Goal: Task Accomplishment & Management: Complete application form

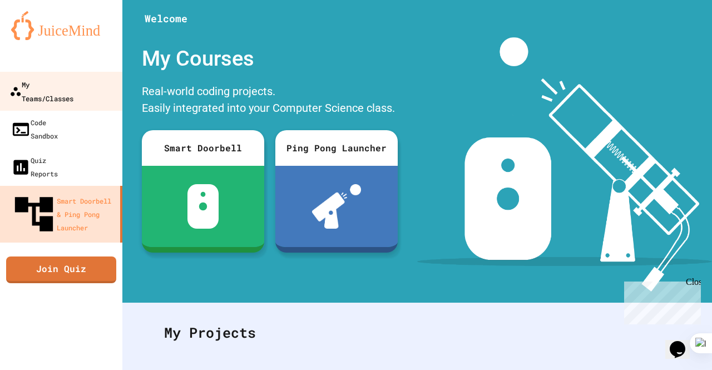
click at [73, 86] on div "My Teams/Classes" at bounding box center [41, 90] width 64 height 27
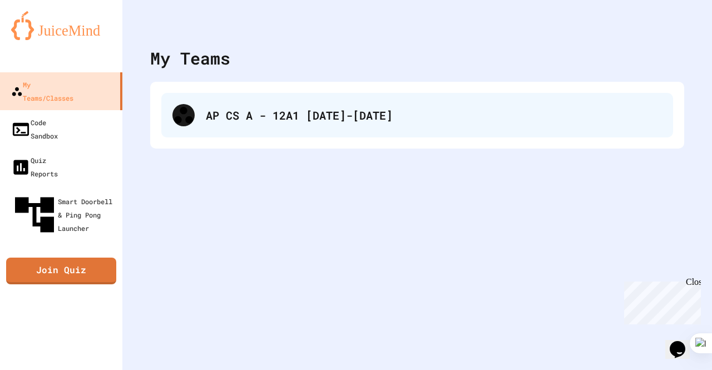
click at [238, 112] on div "AP CS A - 12A1 [DATE]-[DATE]" at bounding box center [434, 115] width 456 height 17
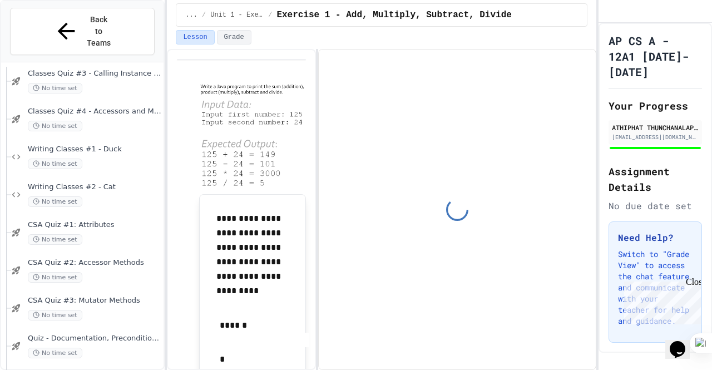
type input "**********"
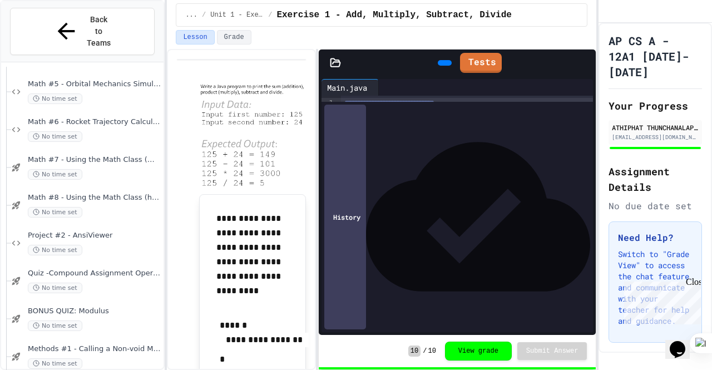
scroll to position [1305, 0]
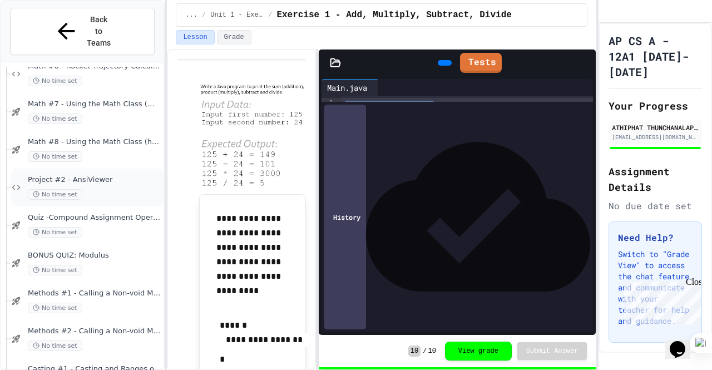
click at [112, 175] on div "Project #2 - AnsiViewer No time set" at bounding box center [95, 187] width 134 height 24
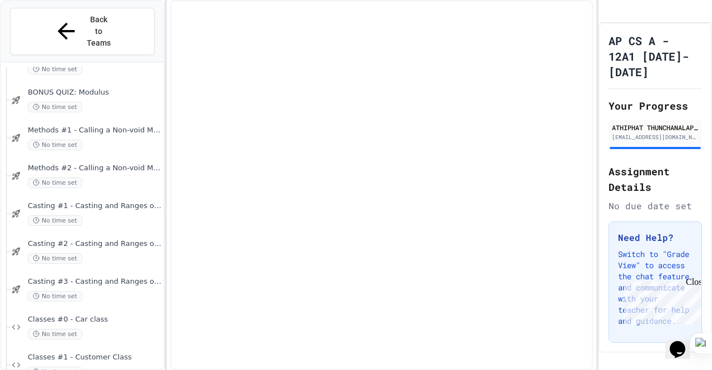
scroll to position [1527, 0]
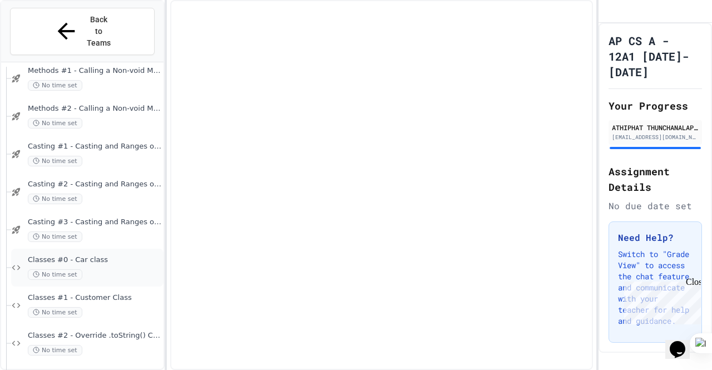
click at [106, 269] on div "No time set" at bounding box center [95, 274] width 134 height 11
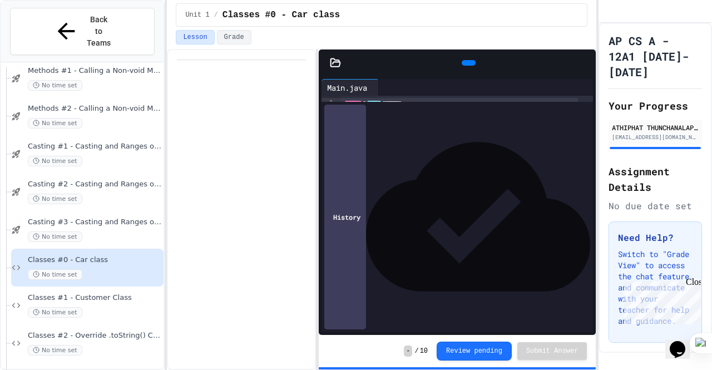
click at [383, 87] on icon at bounding box center [383, 87] width 0 height 0
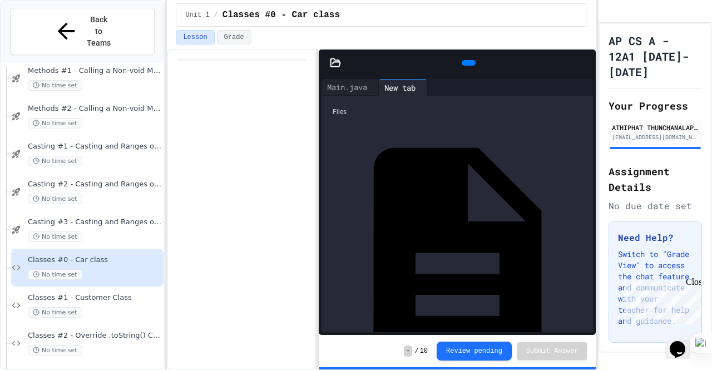
click at [586, 248] on div "Car.java" at bounding box center [586, 253] width 0 height 11
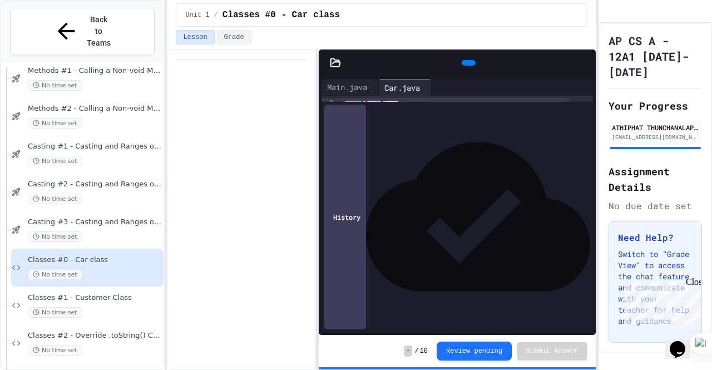
scroll to position [29, 0]
click at [358, 83] on div "Main.java" at bounding box center [347, 87] width 51 height 12
click at [411, 85] on div "Car.java" at bounding box center [402, 87] width 47 height 12
click at [352, 88] on div "Main.java" at bounding box center [347, 87] width 51 height 12
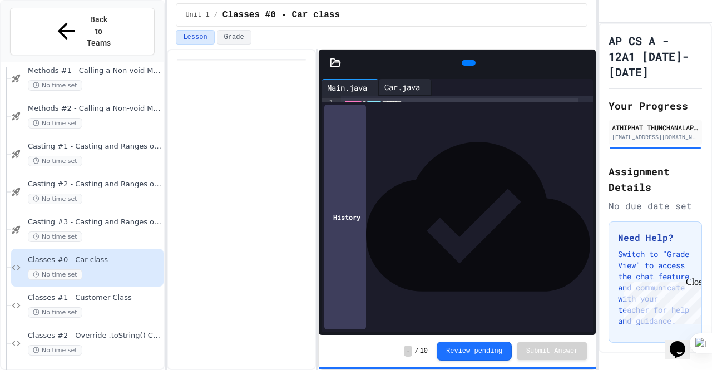
click at [405, 86] on div "Car.java" at bounding box center [402, 87] width 47 height 12
click at [352, 86] on div "Main.java" at bounding box center [347, 87] width 51 height 12
click at [336, 67] on icon at bounding box center [335, 62] width 11 height 11
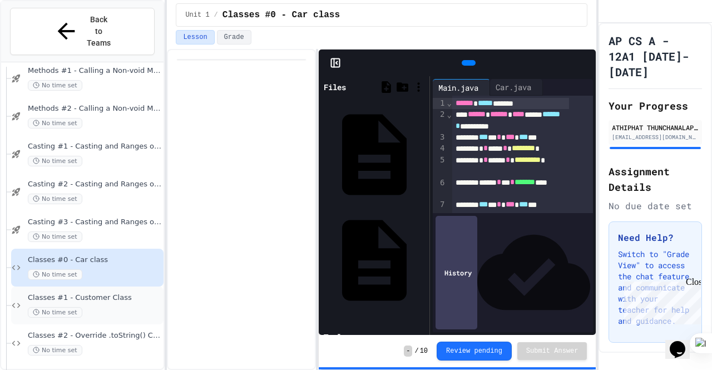
click at [120, 293] on span "Classes #1 - Customer Class" at bounding box center [95, 297] width 134 height 9
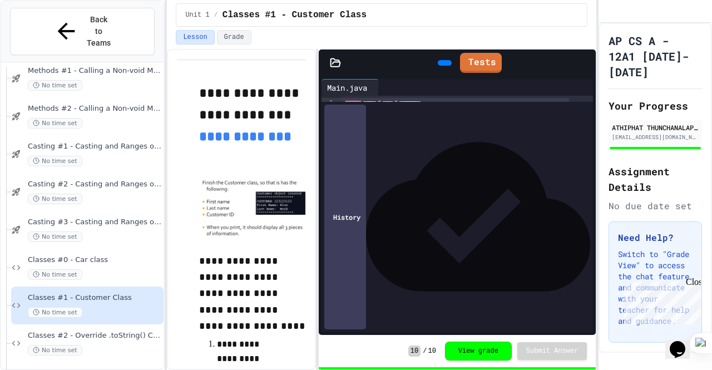
click at [383, 87] on icon at bounding box center [383, 87] width 0 height 0
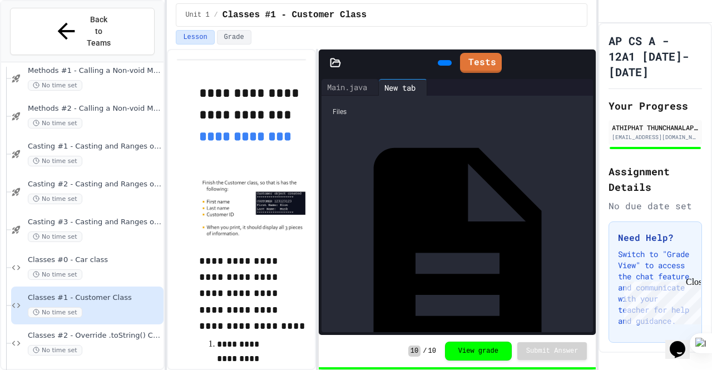
click at [586, 248] on div "Customer.java" at bounding box center [586, 253] width 0 height 11
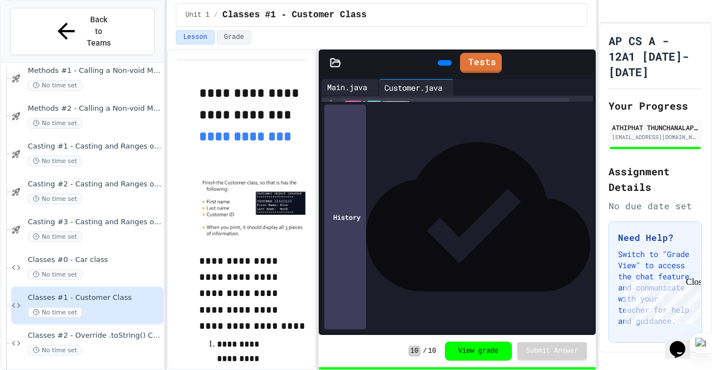
click at [353, 82] on div "Main.java" at bounding box center [347, 87] width 51 height 12
click at [426, 83] on div "Customer.java" at bounding box center [413, 87] width 69 height 12
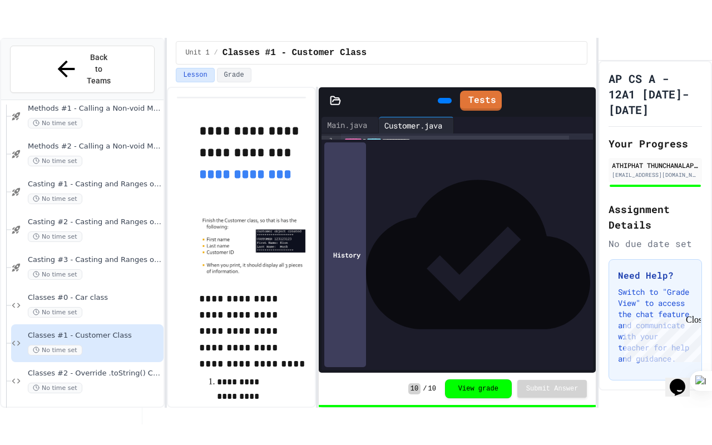
scroll to position [62, 0]
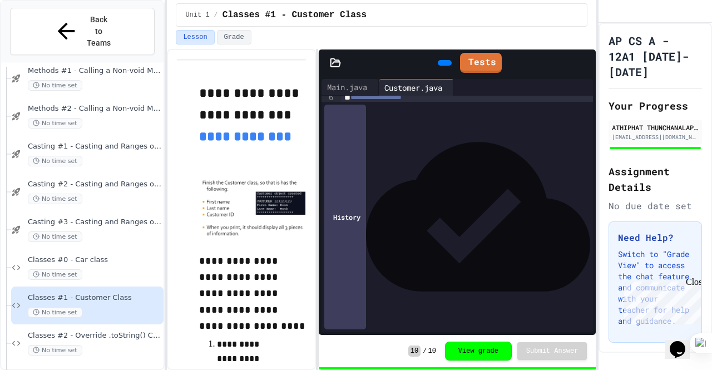
click at [585, 63] on icon at bounding box center [585, 63] width 0 height 0
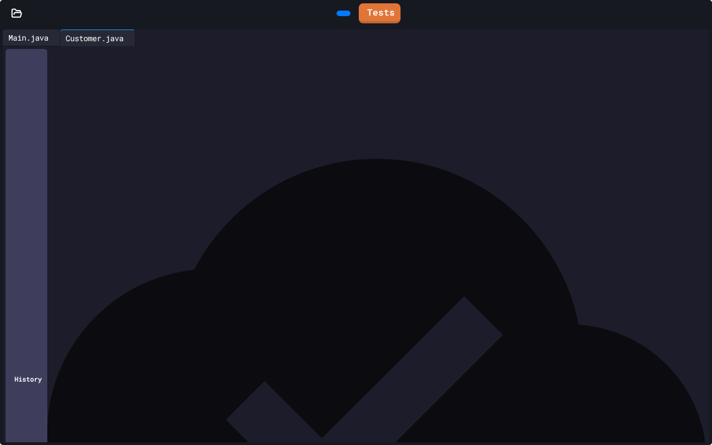
click at [20, 39] on div "Main.java" at bounding box center [28, 38] width 51 height 12
click at [100, 41] on div "Customer.java" at bounding box center [94, 38] width 69 height 12
click at [31, 41] on div "Main.java Customer.java" at bounding box center [96, 37] width 186 height 17
click at [702, 14] on icon at bounding box center [707, 19] width 11 height 11
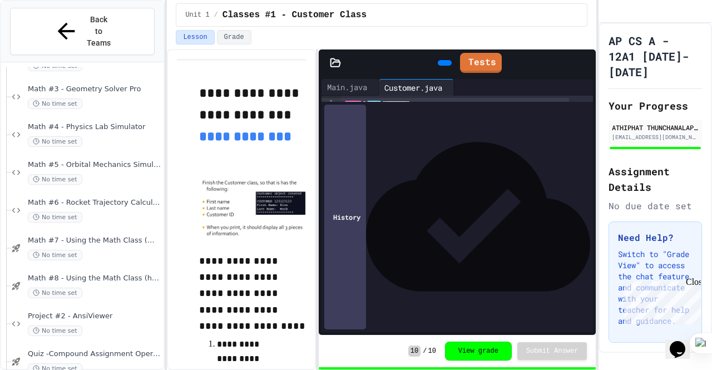
scroll to position [1224, 0]
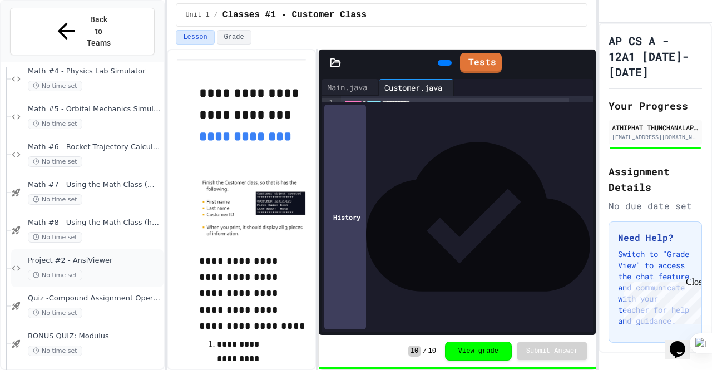
click at [96, 270] on div "No time set" at bounding box center [95, 275] width 134 height 11
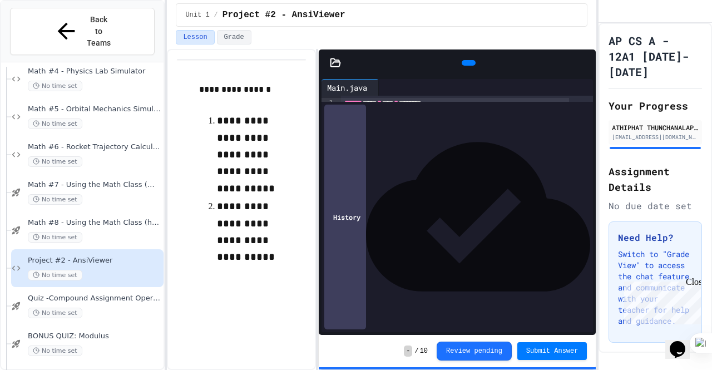
click at [467, 63] on icon at bounding box center [467, 63] width 0 height 0
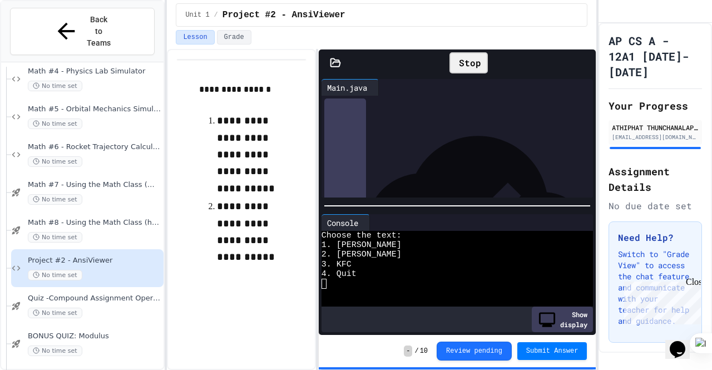
click at [389, 301] on div at bounding box center [449, 302] width 255 height 9
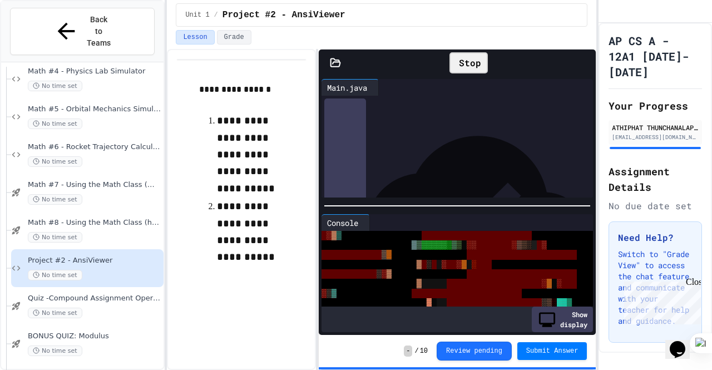
scroll to position [1315, 0]
click at [560, 315] on div "Show display" at bounding box center [562, 320] width 61 height 26
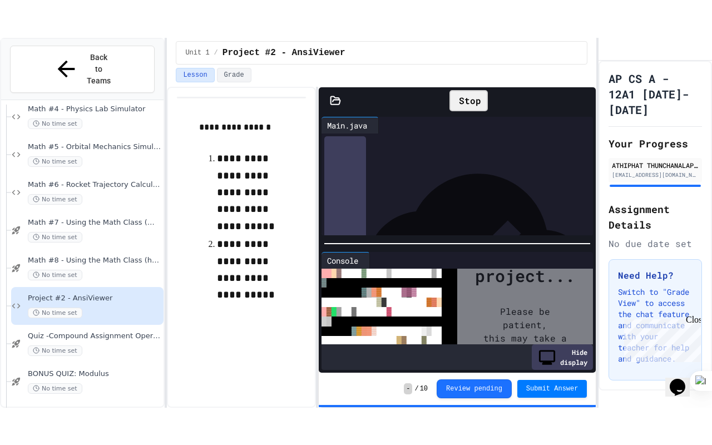
scroll to position [1311, 0]
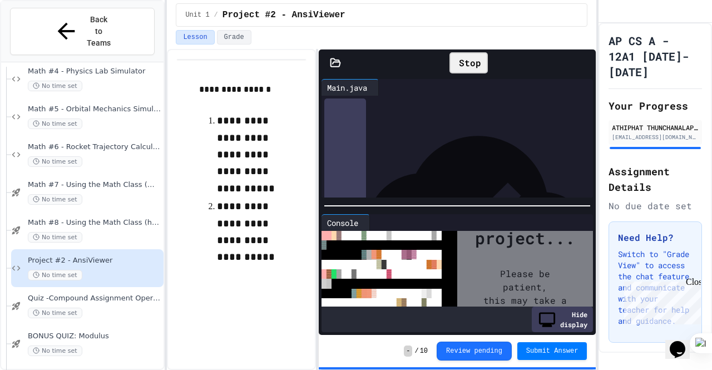
click at [563, 317] on div "Hide display" at bounding box center [562, 320] width 61 height 26
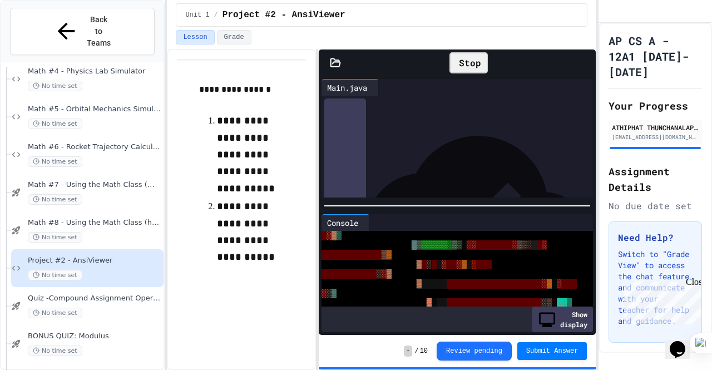
click at [563, 317] on div "Show display" at bounding box center [562, 320] width 61 height 26
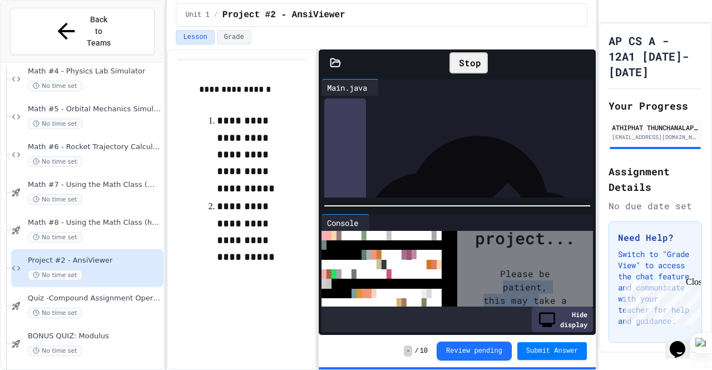
drag, startPoint x: 532, startPoint y: 293, endPoint x: 459, endPoint y: 284, distance: 74.0
click at [458, 284] on div "Initializing project... Please be patient, this may take a few minutes." at bounding box center [525, 268] width 142 height 159
click at [546, 318] on div "Hide display" at bounding box center [562, 320] width 61 height 26
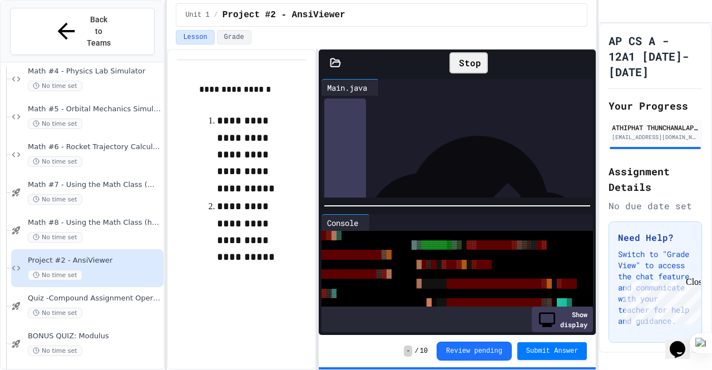
click at [585, 63] on icon at bounding box center [585, 63] width 0 height 0
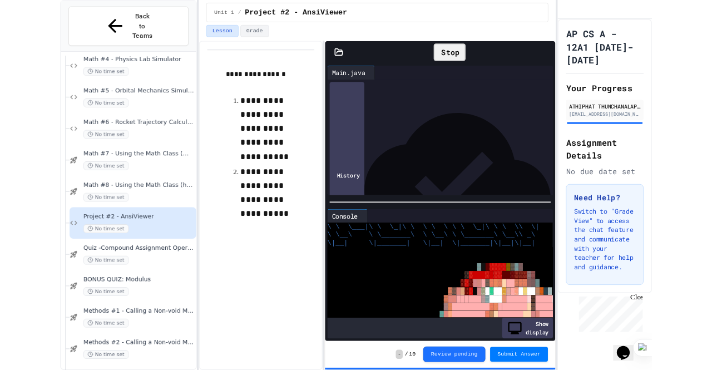
scroll to position [0, 0]
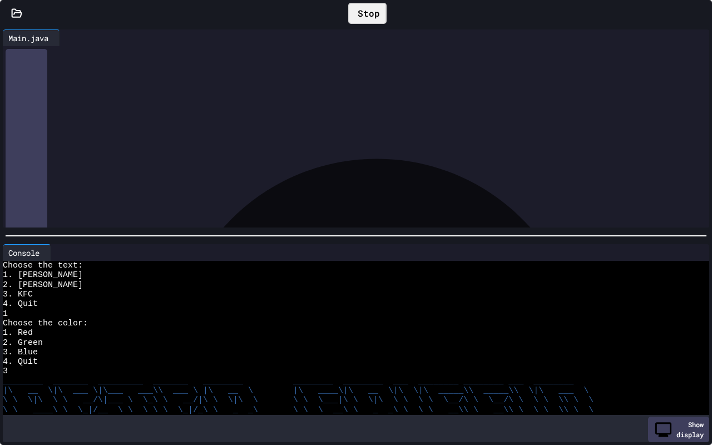
click at [701, 13] on icon at bounding box center [701, 13] width 0 height 0
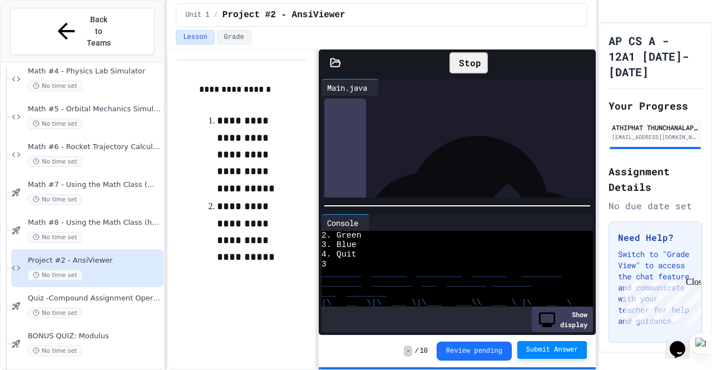
click at [552, 352] on span "Submit Answer" at bounding box center [552, 349] width 52 height 9
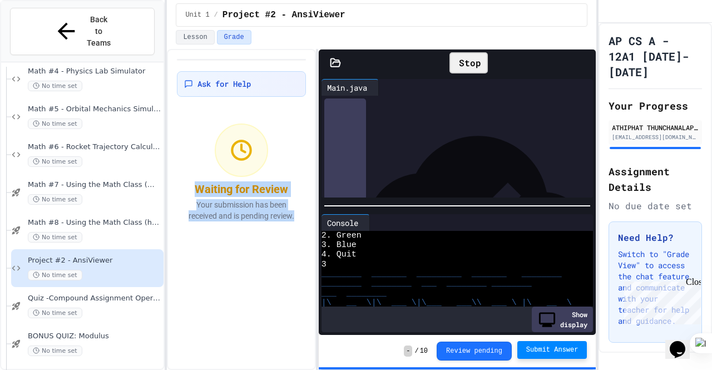
drag, startPoint x: 227, startPoint y: 194, endPoint x: 290, endPoint y: 245, distance: 81.8
click at [290, 245] on div "Ask for Help Waiting for Review Your submission has been received and is pendin…" at bounding box center [241, 209] width 149 height 321
drag, startPoint x: 276, startPoint y: 235, endPoint x: 199, endPoint y: 184, distance: 92.0
click at [199, 184] on div "Waiting for Review Your submission has been received and is pending review." at bounding box center [241, 172] width 129 height 111
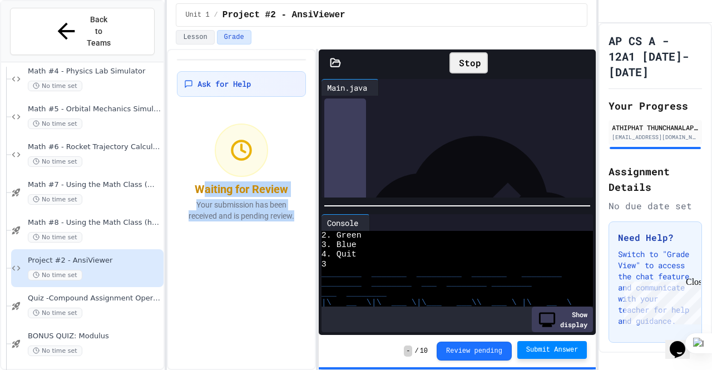
click at [199, 184] on div "Waiting for Review" at bounding box center [241, 189] width 93 height 16
drag, startPoint x: 189, startPoint y: 185, endPoint x: 248, endPoint y: 239, distance: 79.6
click at [248, 239] on div "Ask for Help Waiting for Review Your submission has been received and is pendin…" at bounding box center [241, 209] width 149 height 321
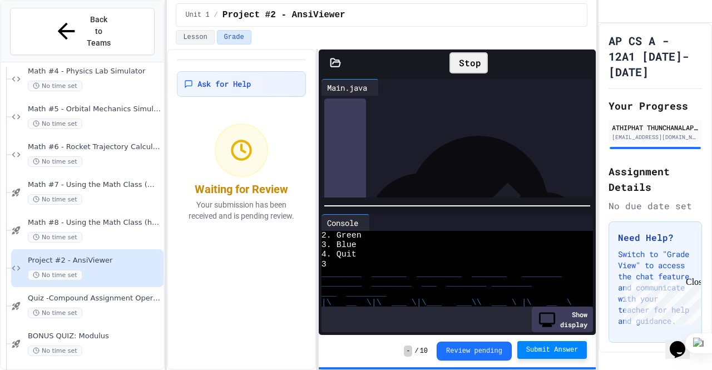
click at [256, 228] on div "Waiting for Review Your submission has been received and is pending review." at bounding box center [241, 172] width 129 height 111
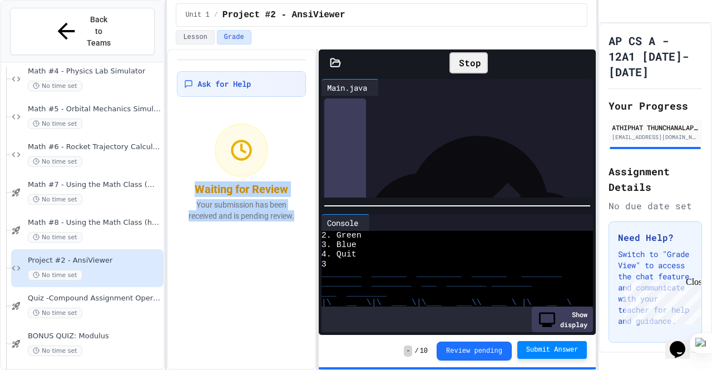
drag, startPoint x: 260, startPoint y: 229, endPoint x: 177, endPoint y: 167, distance: 103.0
click at [177, 167] on div "Waiting for Review Your submission has been received and is pending review." at bounding box center [241, 172] width 129 height 111
drag, startPoint x: 217, startPoint y: 210, endPoint x: 277, endPoint y: 248, distance: 71.0
click at [277, 248] on div "Ask for Help Waiting for Review Your submission has been received and is pendin…" at bounding box center [241, 209] width 149 height 321
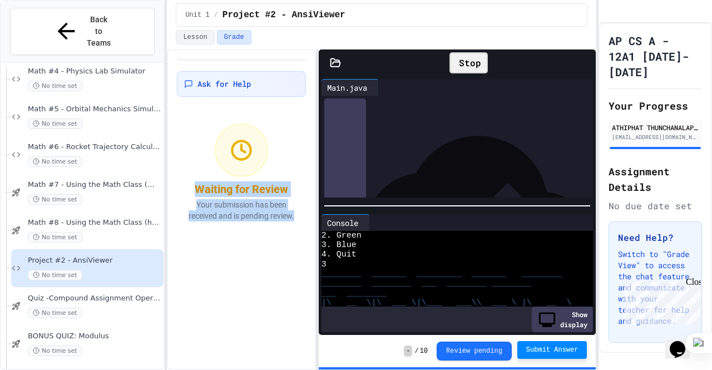
click at [277, 248] on div "Ask for Help Waiting for Review Your submission has been received and is pendin…" at bounding box center [241, 209] width 149 height 321
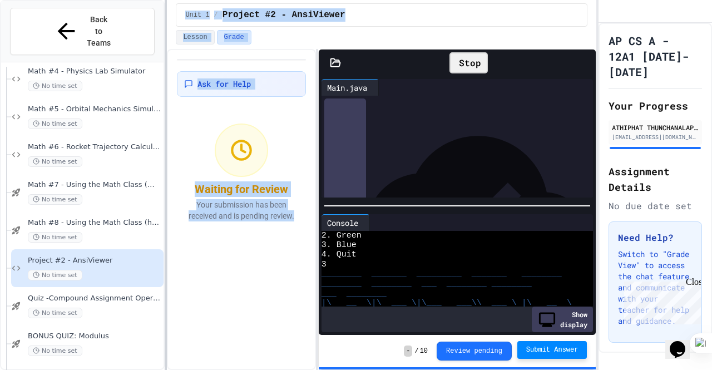
drag, startPoint x: 256, startPoint y: 230, endPoint x: 165, endPoint y: 186, distance: 101.5
click at [165, 186] on div "Back to Teams Math #3 - Geometry Solver Pro No time set Math #4 - Physics Lab S…" at bounding box center [356, 185] width 712 height 370
click at [198, 192] on div "Waiting for Review" at bounding box center [241, 189] width 93 height 16
click at [230, 209] on p "Your submission has been received and is pending review." at bounding box center [241, 210] width 115 height 22
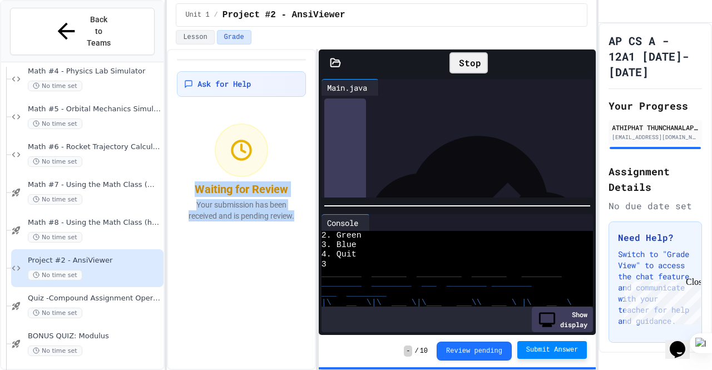
drag, startPoint x: 190, startPoint y: 184, endPoint x: 304, endPoint y: 268, distance: 141.3
click at [304, 268] on div "Ask for Help Waiting for Review Your submission has been received and is pendin…" at bounding box center [241, 209] width 149 height 321
